Goal: Ask a question

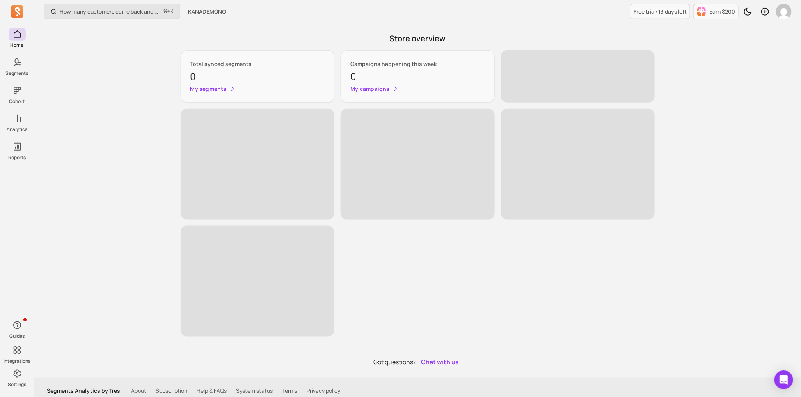
scroll to position [405, 0]
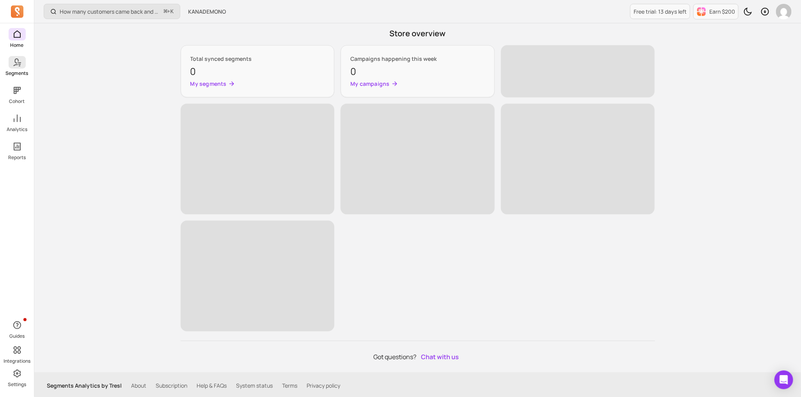
click at [25, 65] on span at bounding box center [17, 62] width 17 height 12
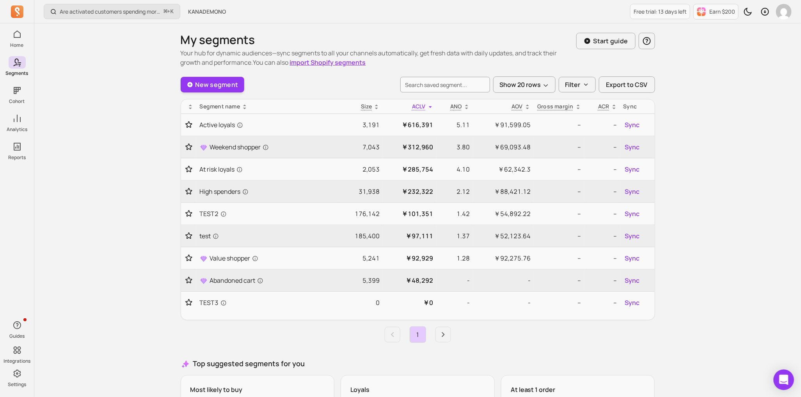
click at [782, 376] on div "Open Intercom Messenger" at bounding box center [784, 380] width 21 height 21
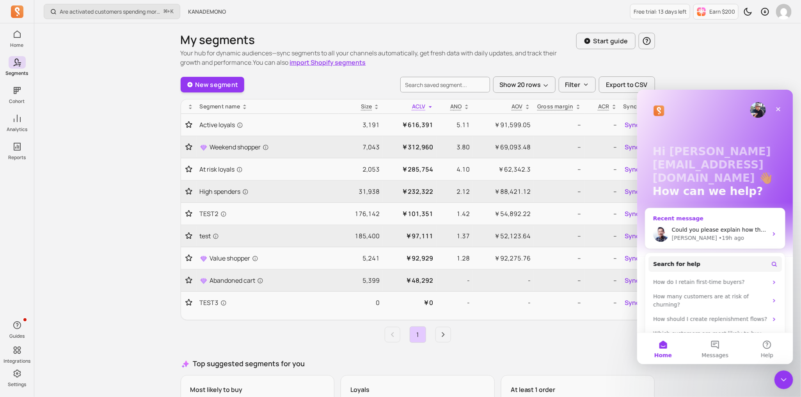
click at [699, 243] on div "Could you please explain how the integration with Shopify Segments works? For e…" at bounding box center [715, 233] width 140 height 29
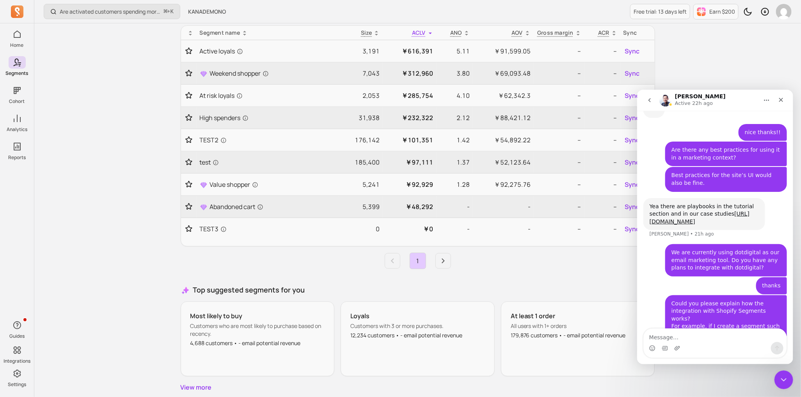
scroll to position [103, 0]
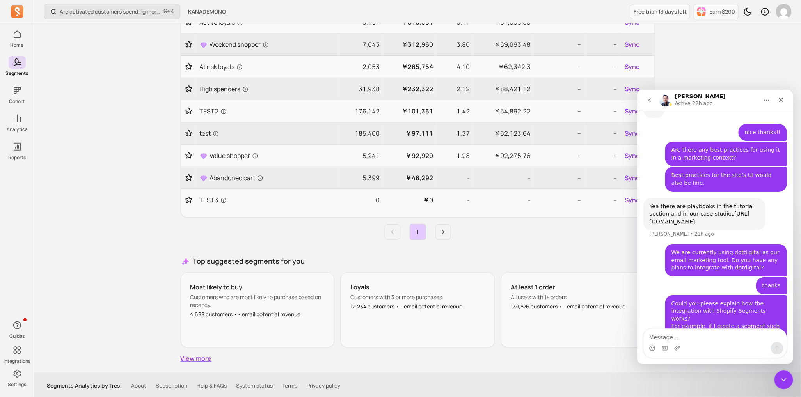
click at [195, 359] on link "View more" at bounding box center [418, 358] width 474 height 9
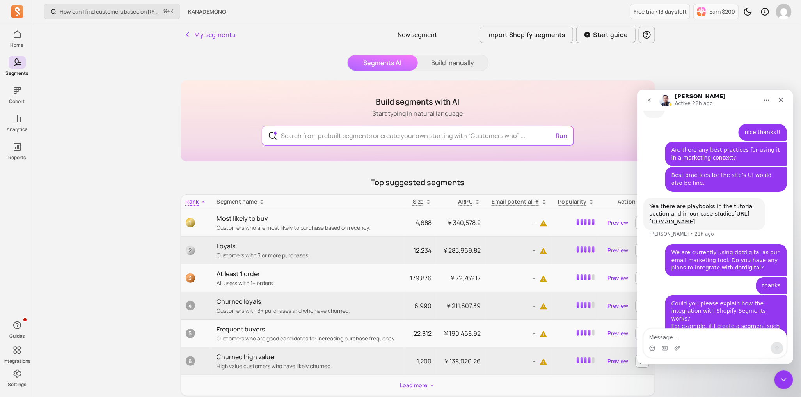
scroll to position [59, 0]
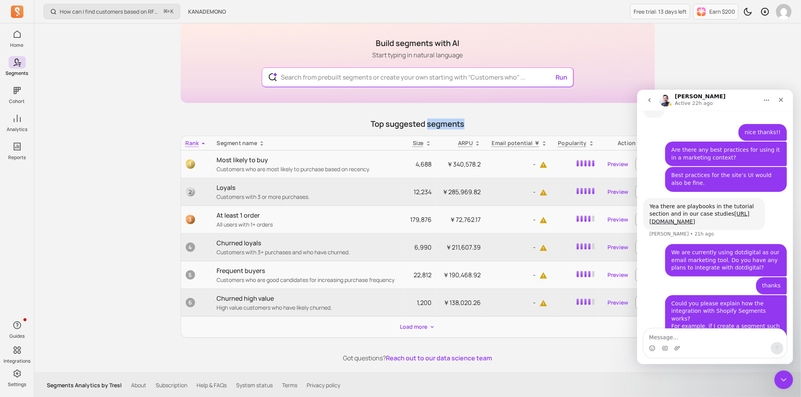
drag, startPoint x: 470, startPoint y: 119, endPoint x: 428, endPoint y: 123, distance: 41.5
click at [428, 123] on p "Top suggested segments" at bounding box center [418, 124] width 474 height 11
copy p "segments"
